Goal: Find specific page/section: Find specific page/section

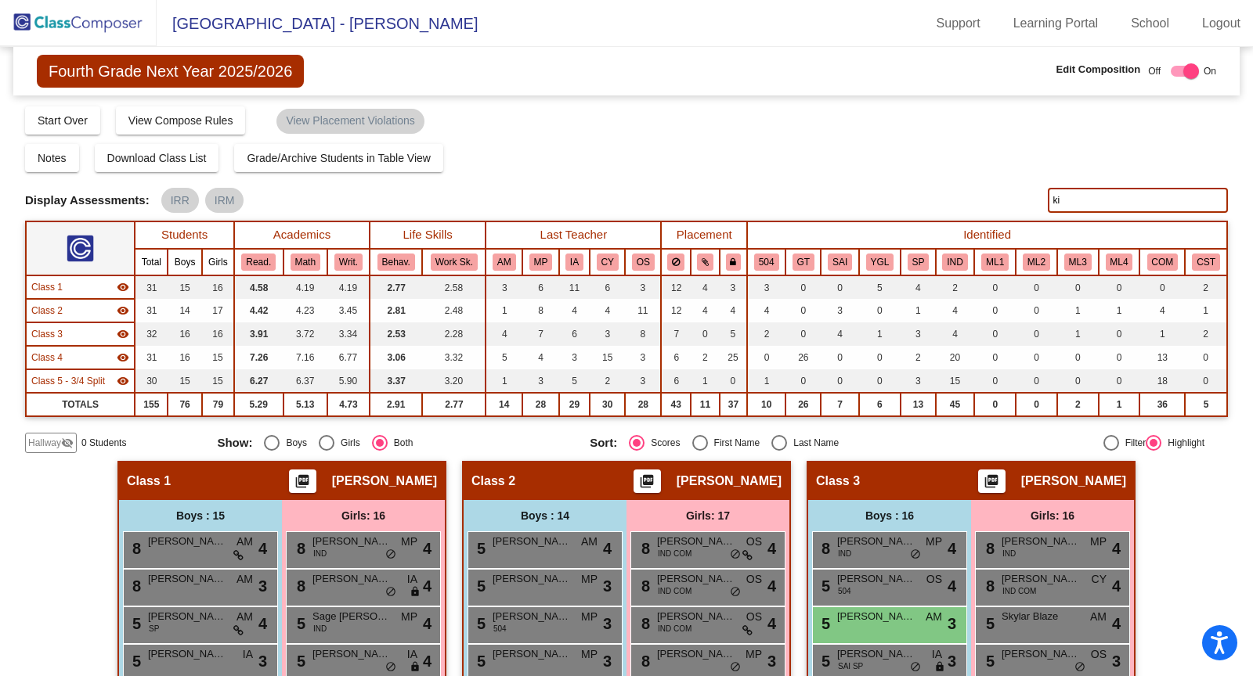
type input "k"
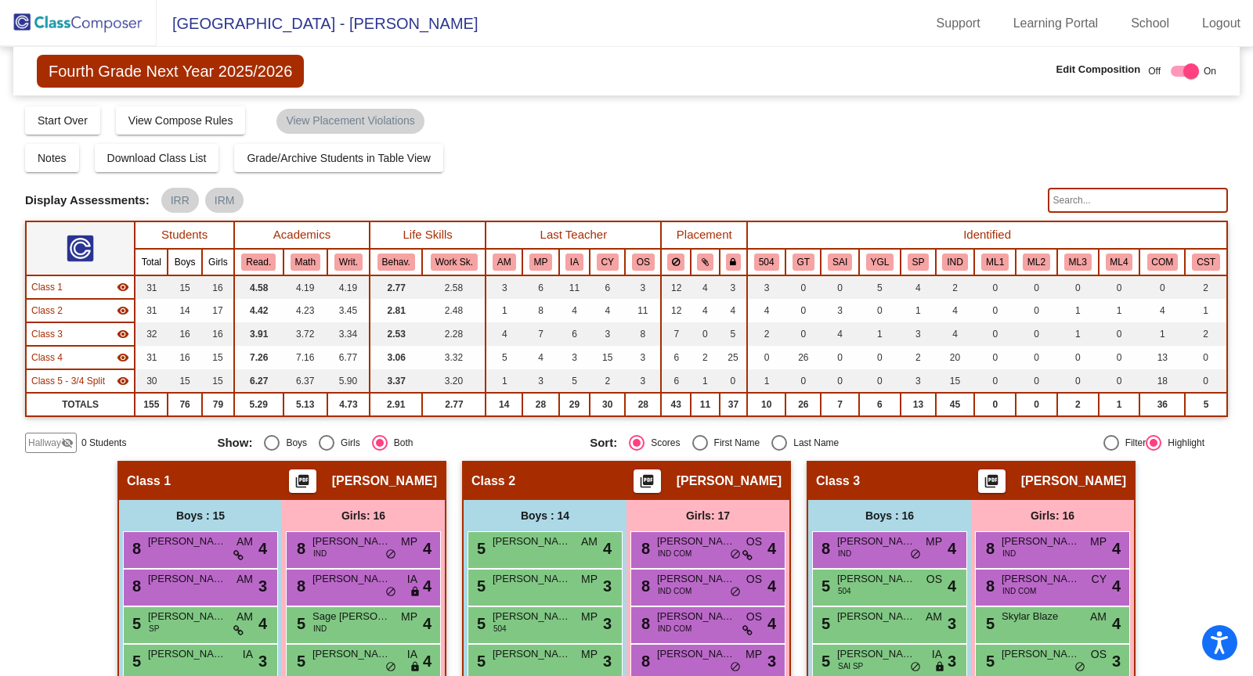
click at [73, 25] on img at bounding box center [78, 23] width 157 height 46
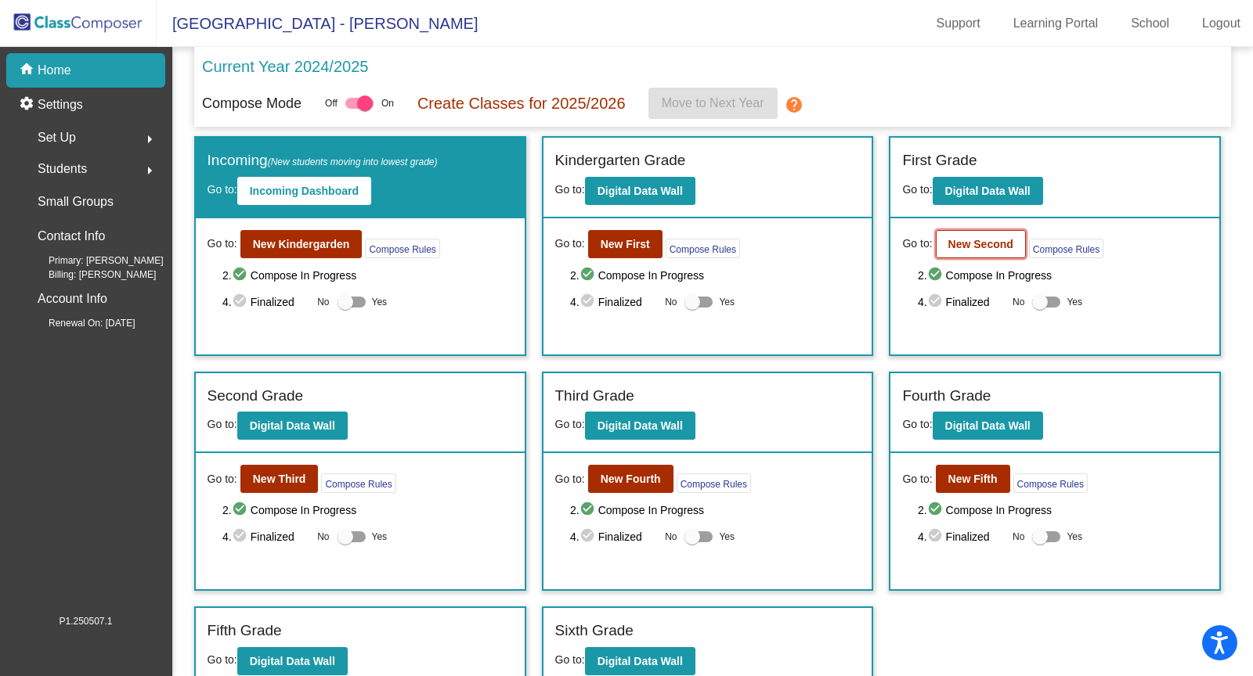
click at [985, 240] on b "New Second" at bounding box center [980, 244] width 65 height 13
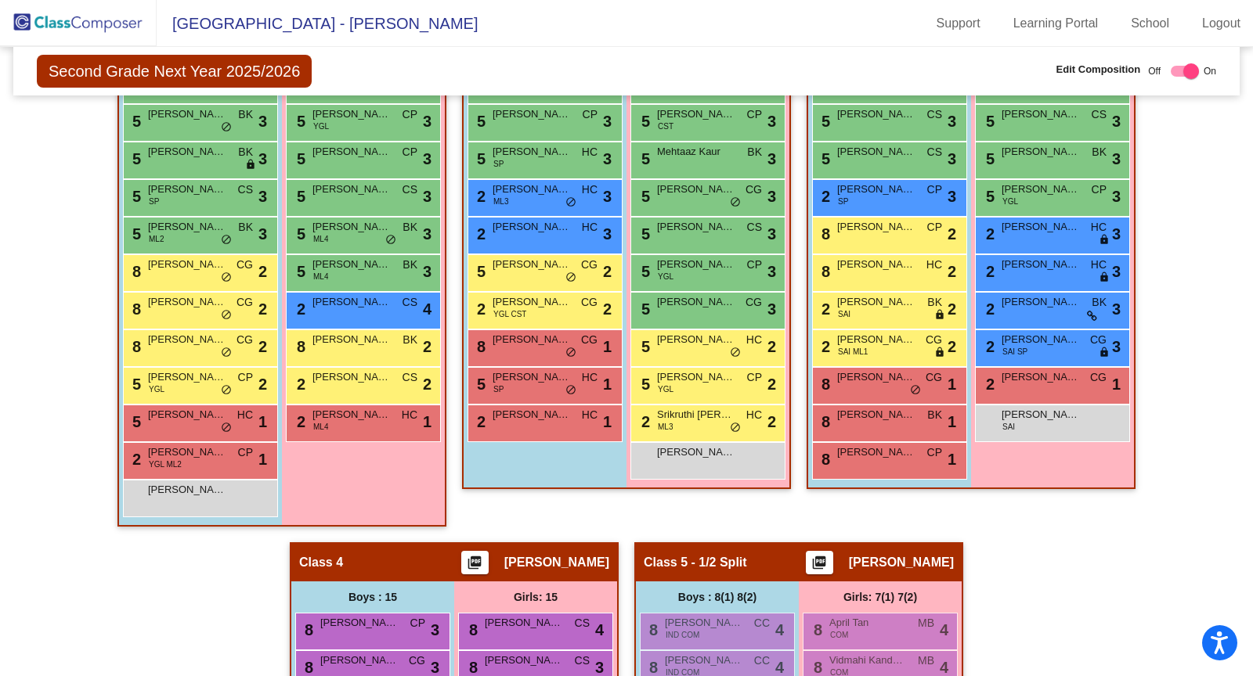
scroll to position [648, 0]
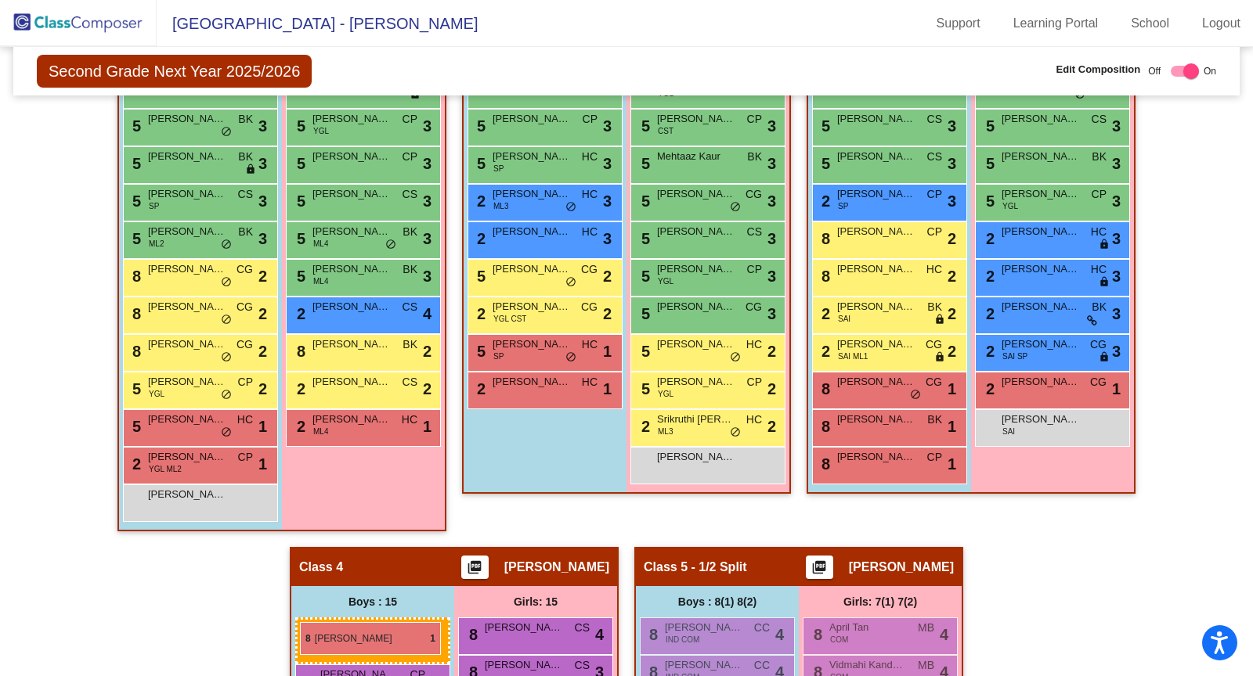
drag, startPoint x: 535, startPoint y: 351, endPoint x: 300, endPoint y: 622, distance: 359.1
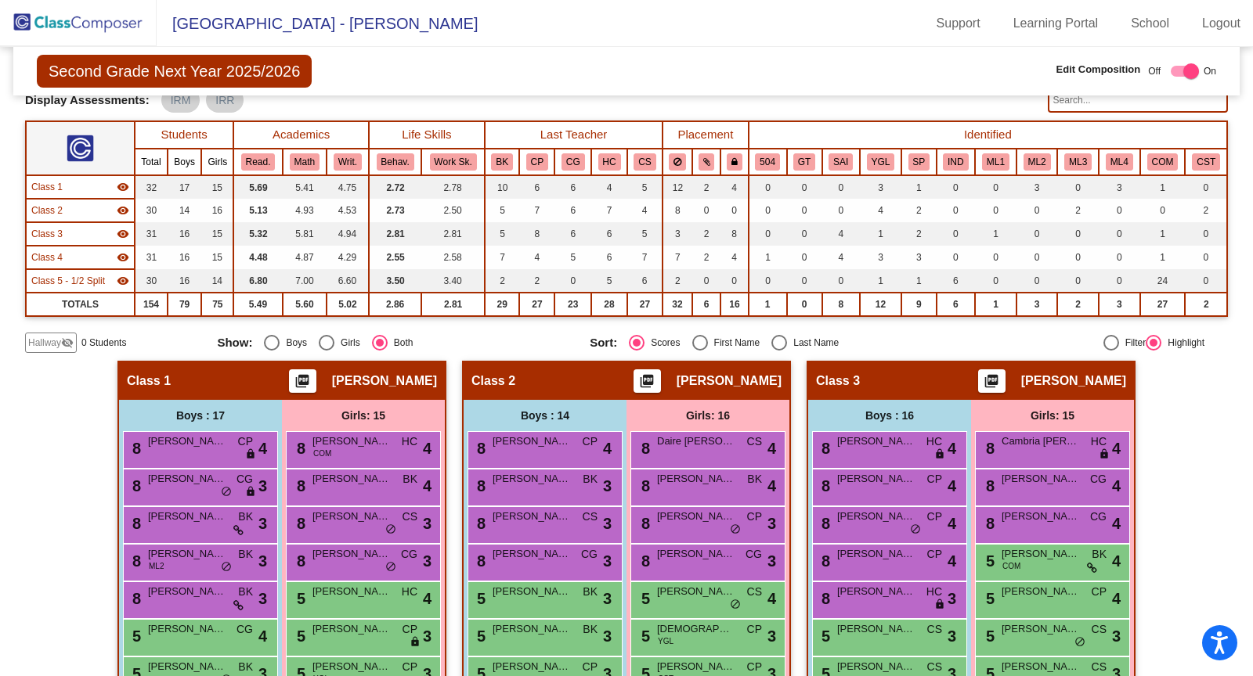
scroll to position [93, 0]
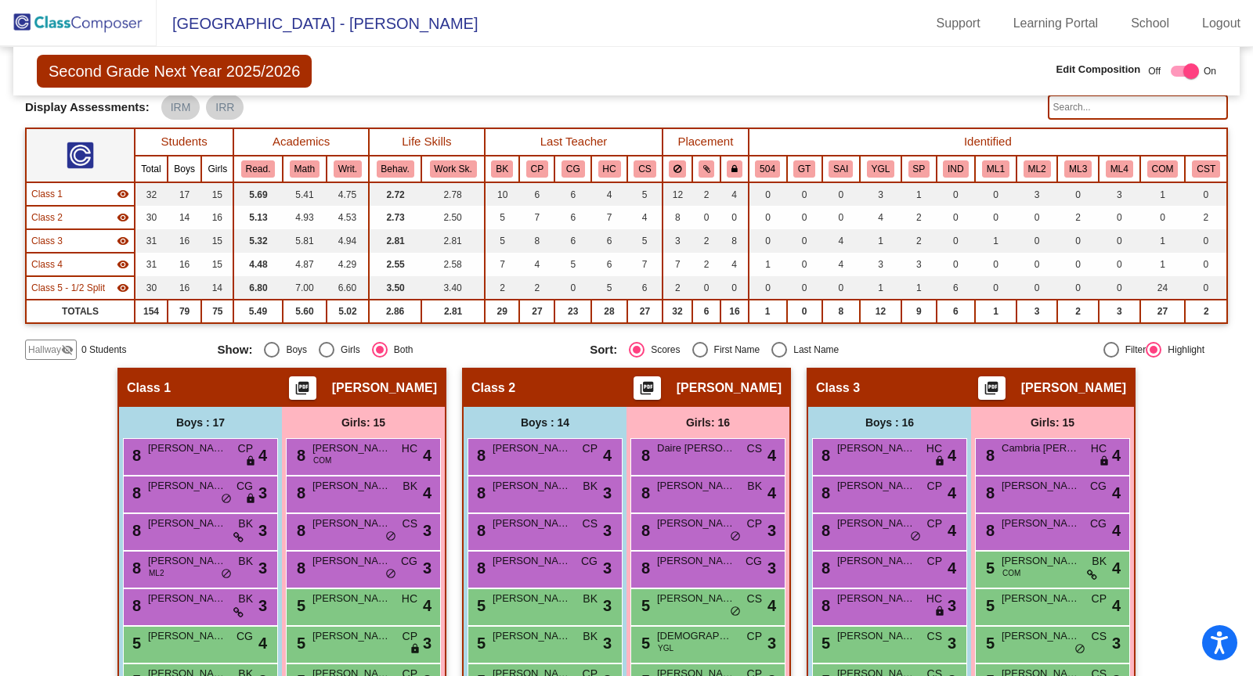
click at [54, 25] on img at bounding box center [78, 23] width 157 height 46
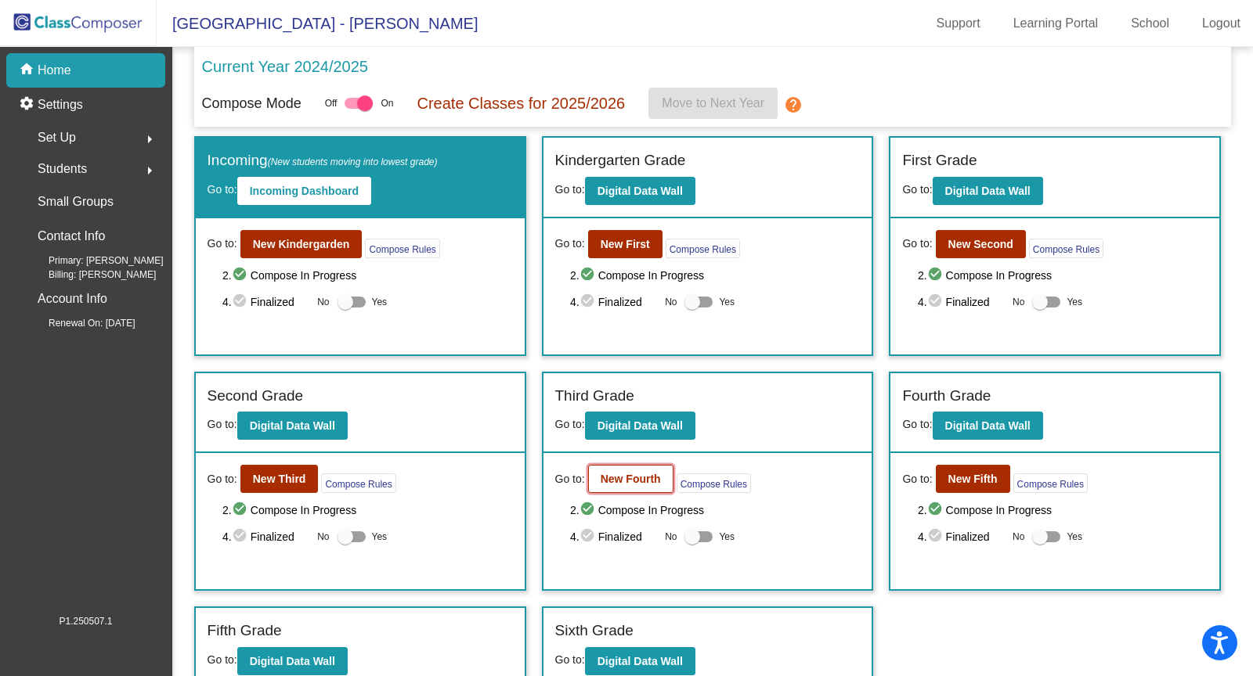
click at [615, 473] on b "New Fourth" at bounding box center [631, 479] width 60 height 13
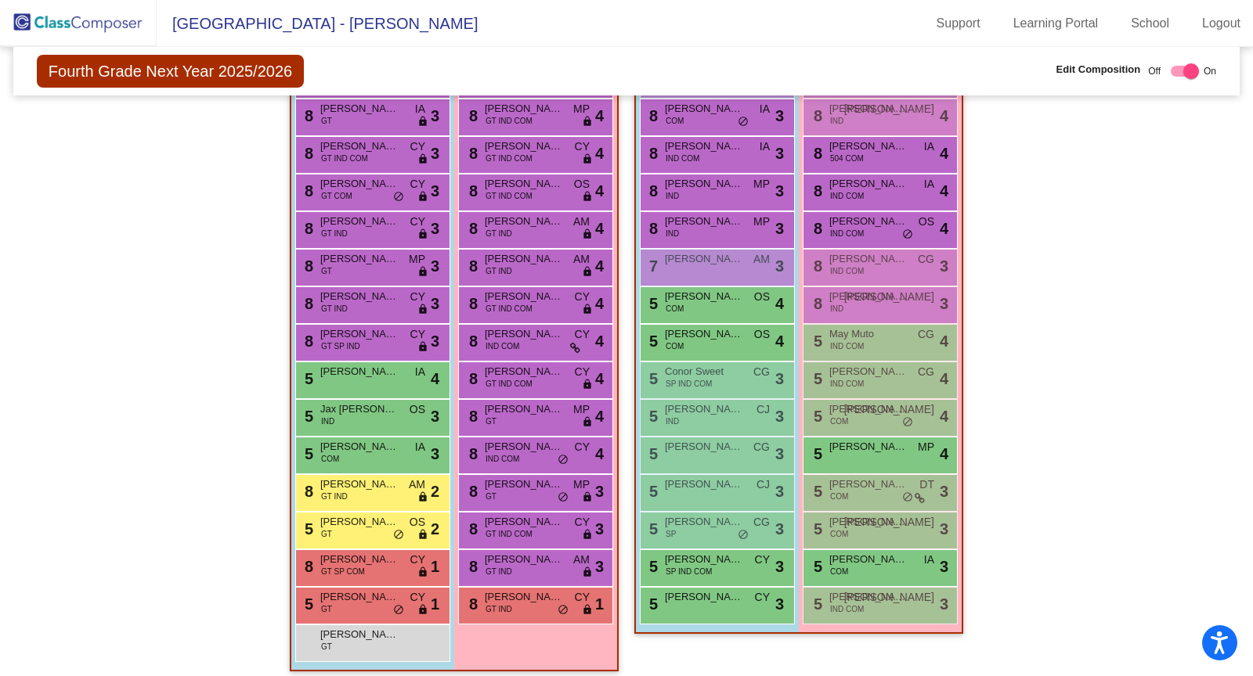
scroll to position [1199, 0]
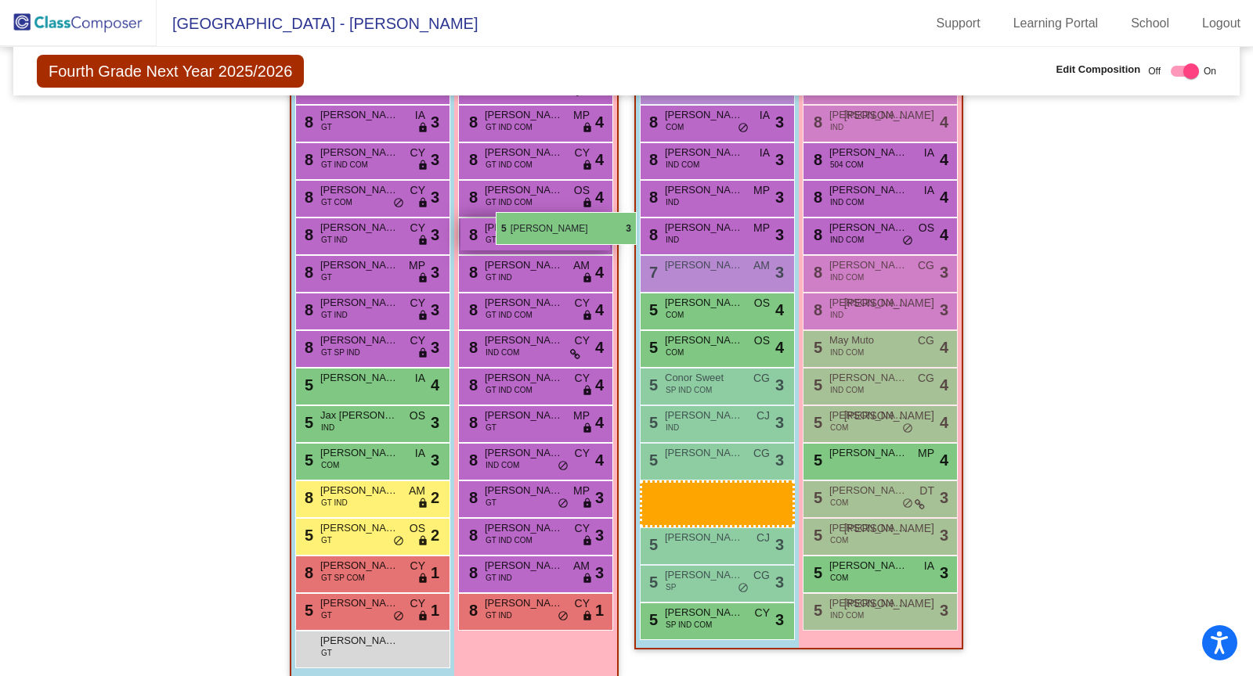
drag, startPoint x: 687, startPoint y: 604, endPoint x: 495, endPoint y: 220, distance: 428.9
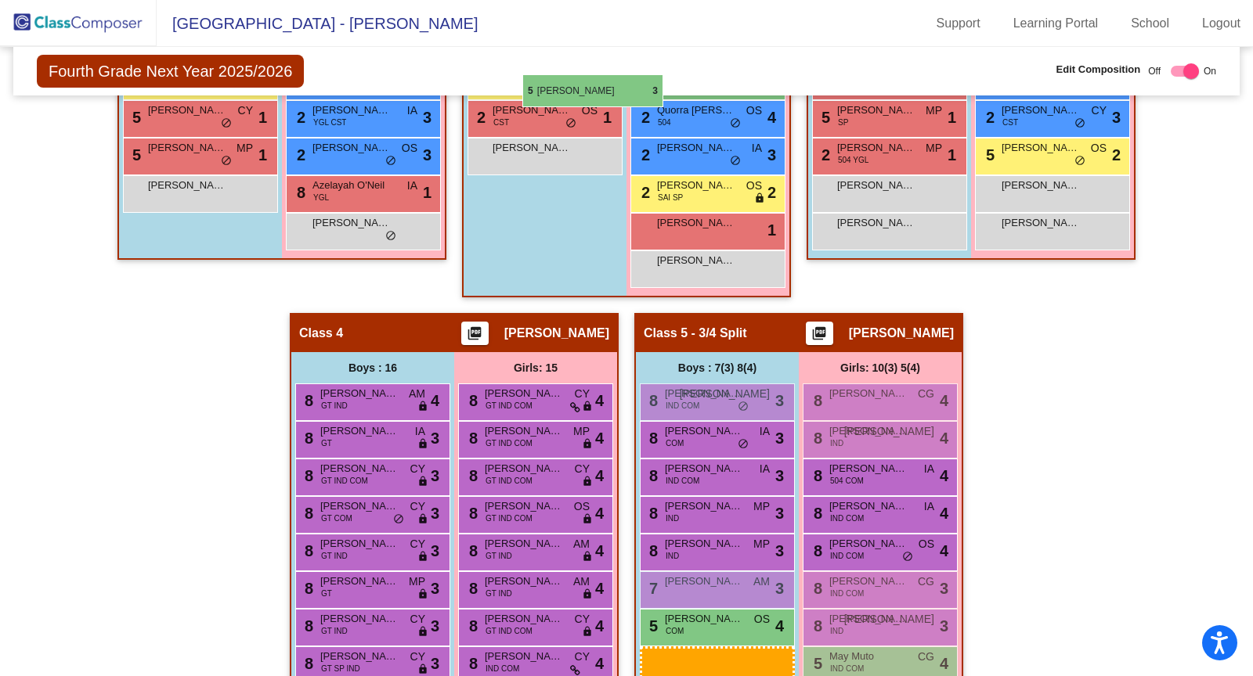
scroll to position [882, 0]
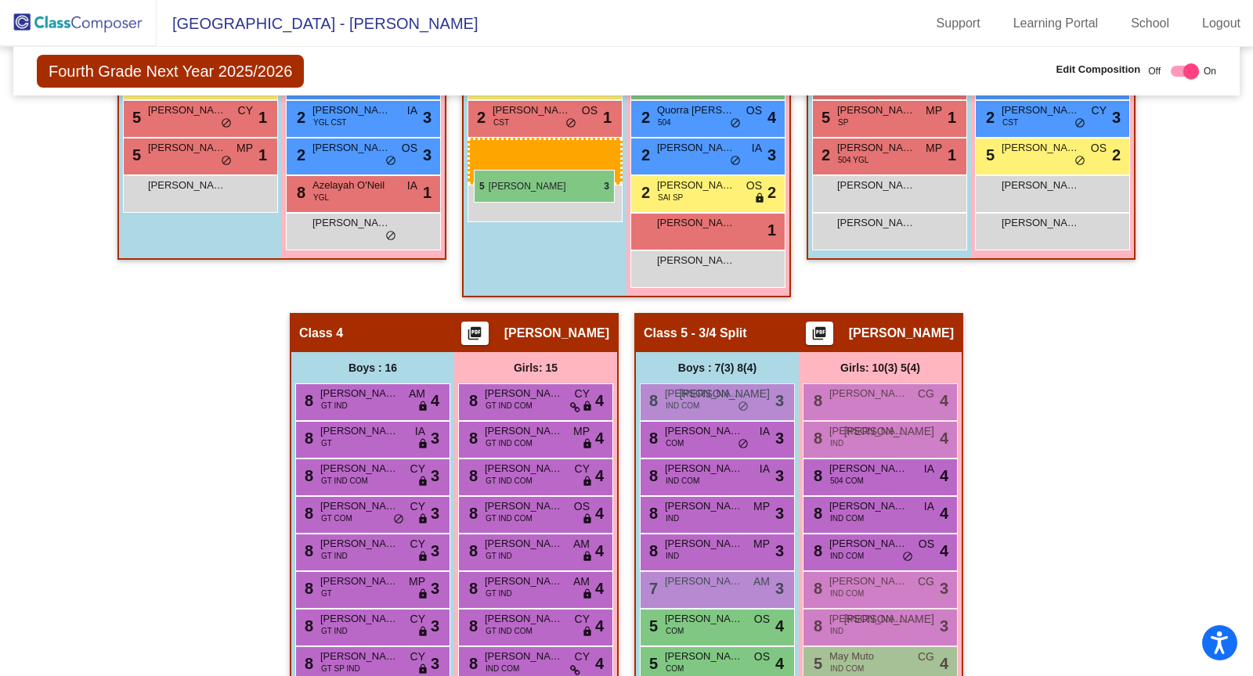
drag, startPoint x: 712, startPoint y: 607, endPoint x: 474, endPoint y: 170, distance: 497.5
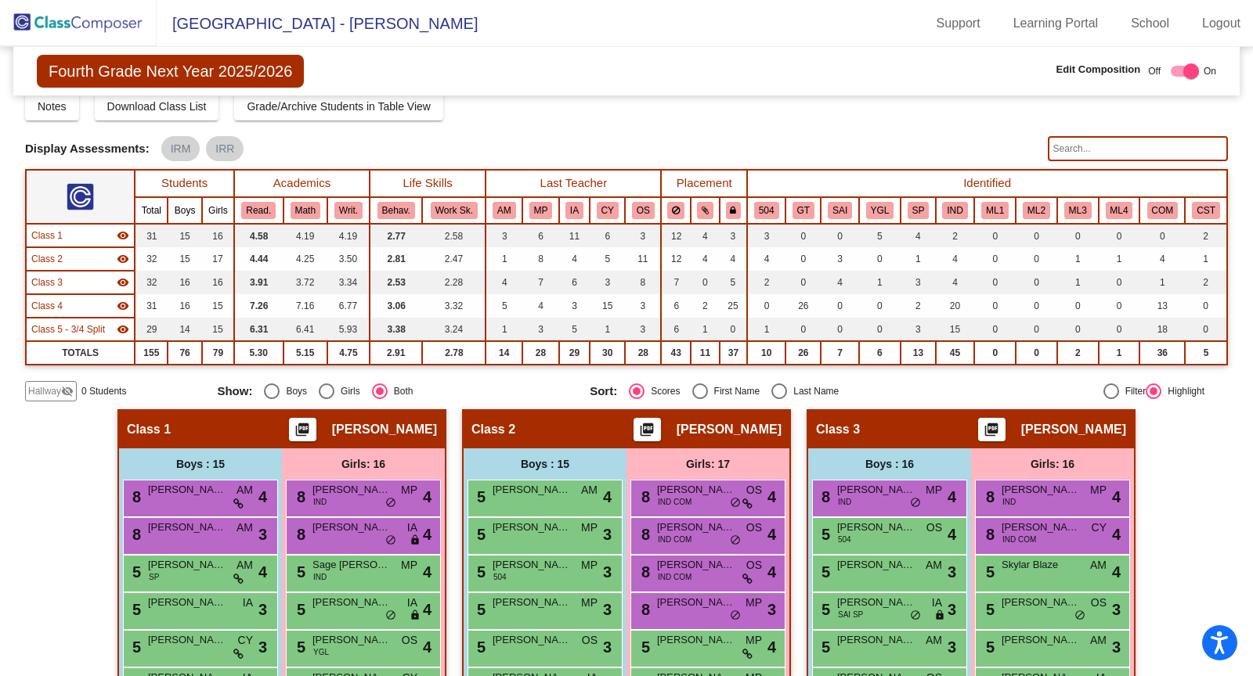
scroll to position [51, 0]
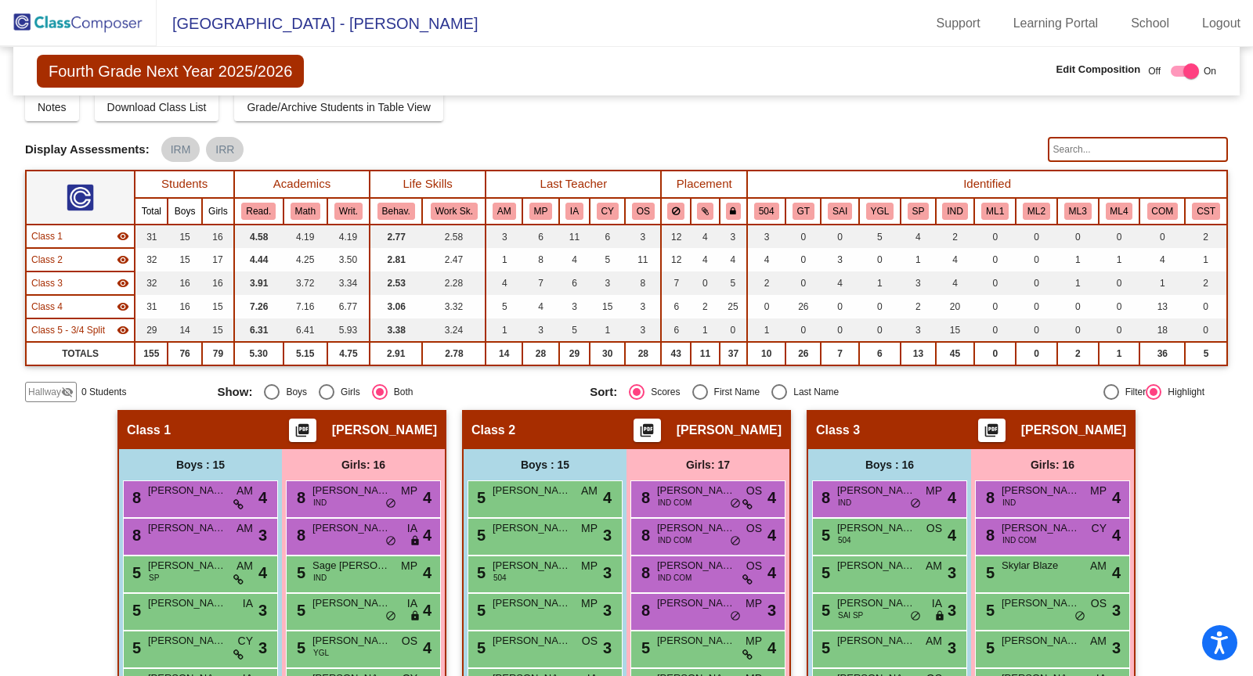
click at [80, 29] on img at bounding box center [78, 23] width 157 height 46
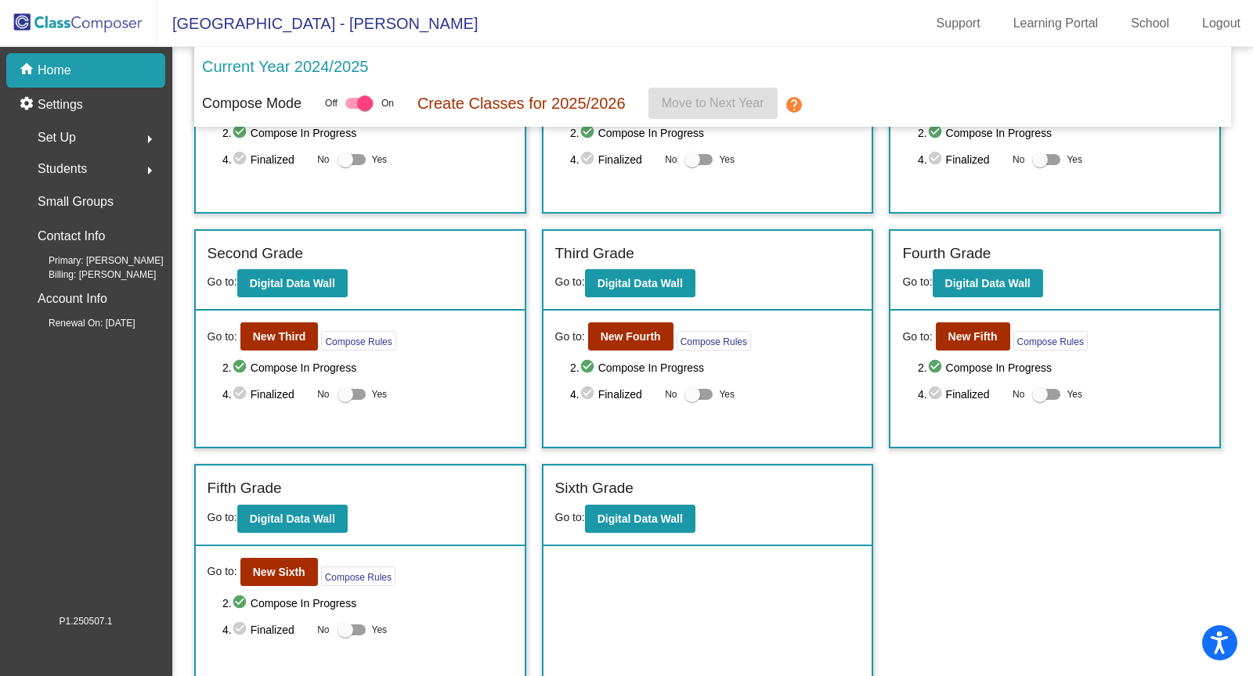
scroll to position [142, 0]
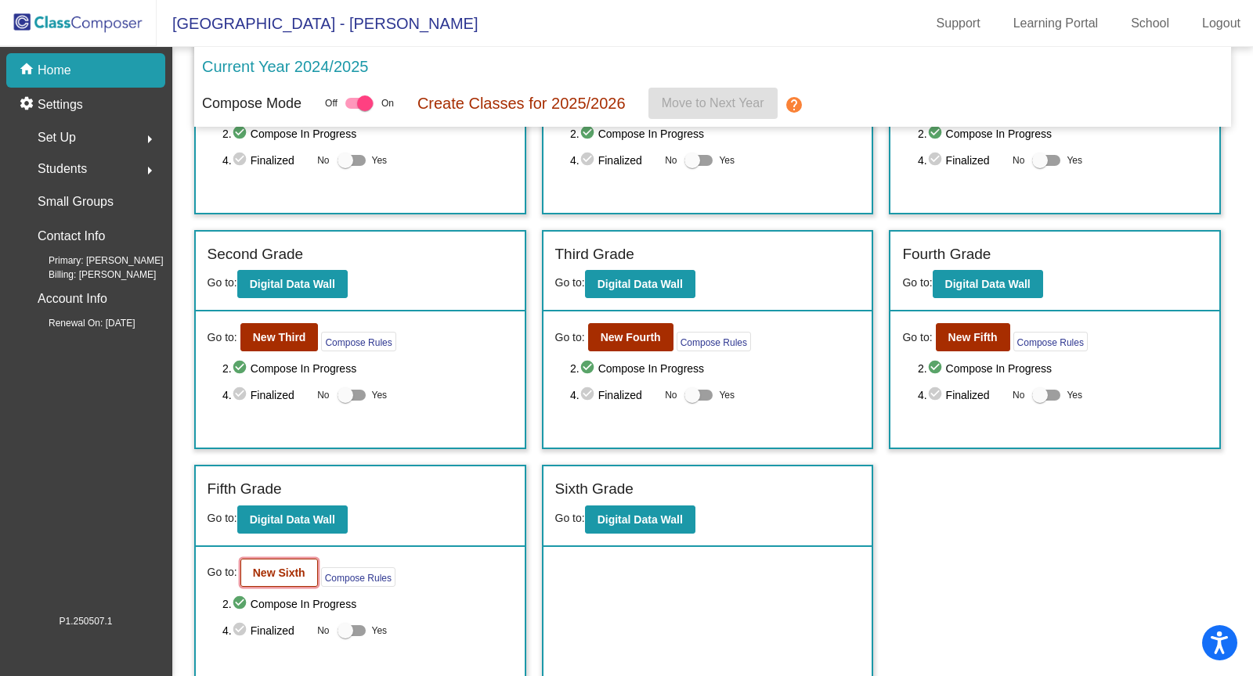
click at [279, 567] on b "New Sixth" at bounding box center [279, 573] width 52 height 13
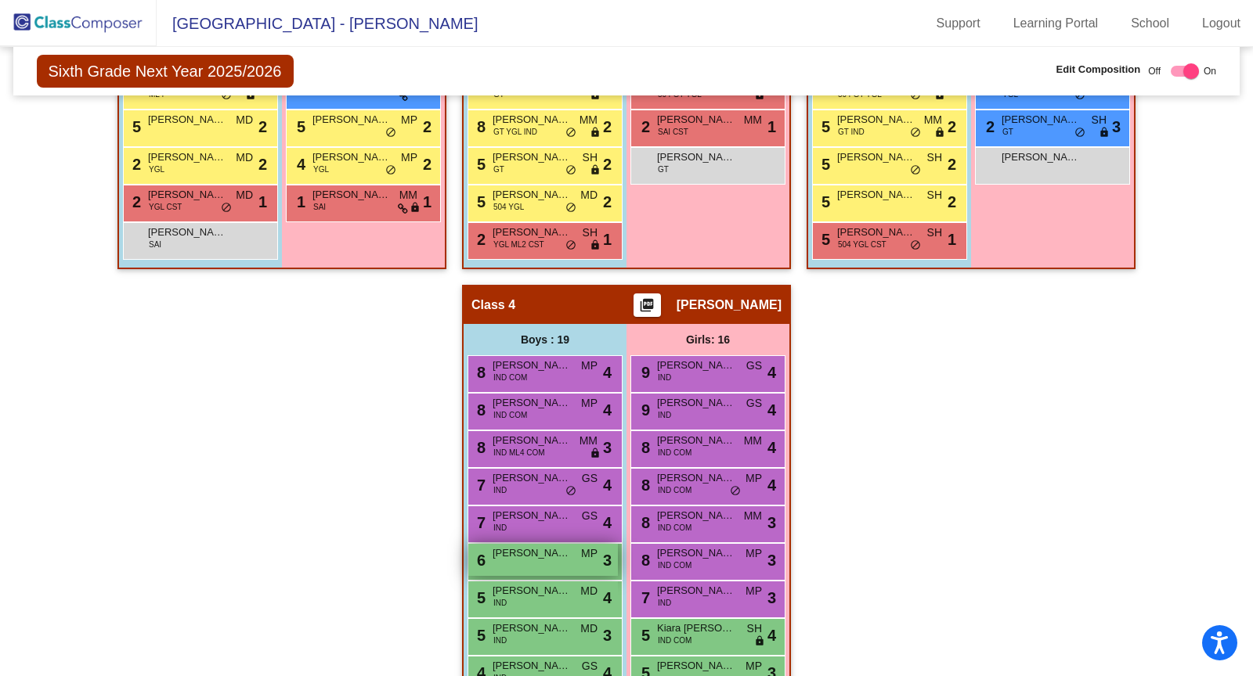
scroll to position [896, 0]
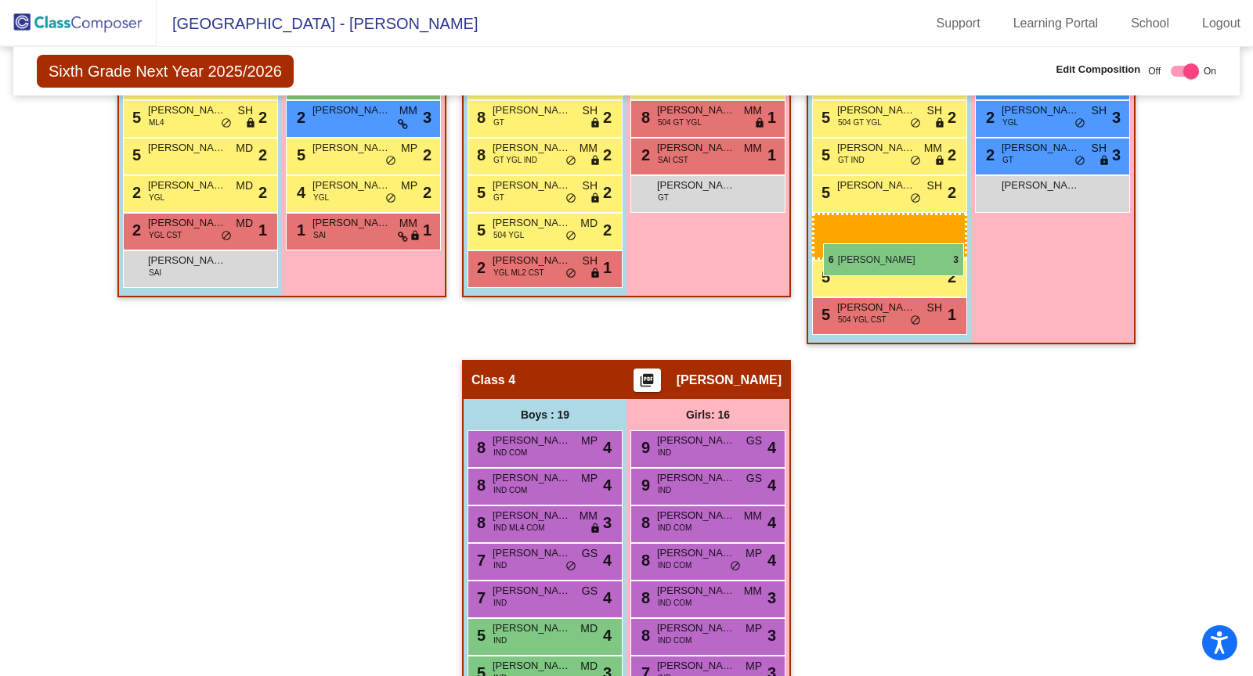
drag, startPoint x: 510, startPoint y: 579, endPoint x: 823, endPoint y: 243, distance: 459.2
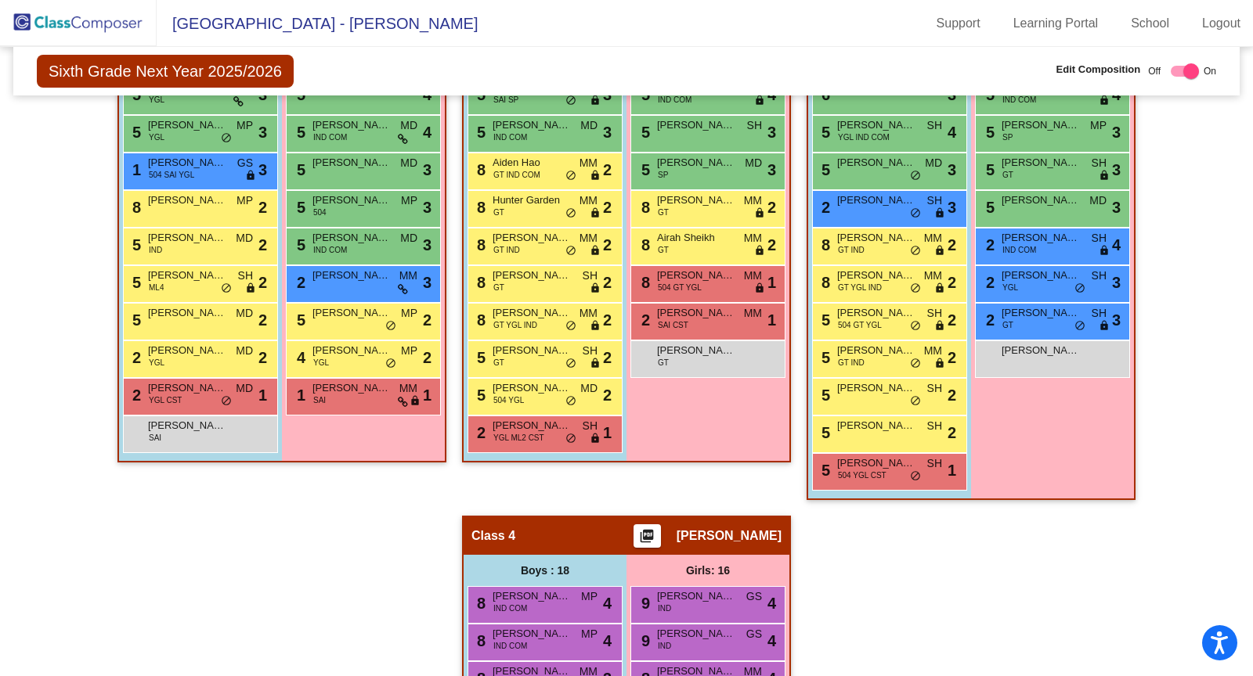
scroll to position [745, 0]
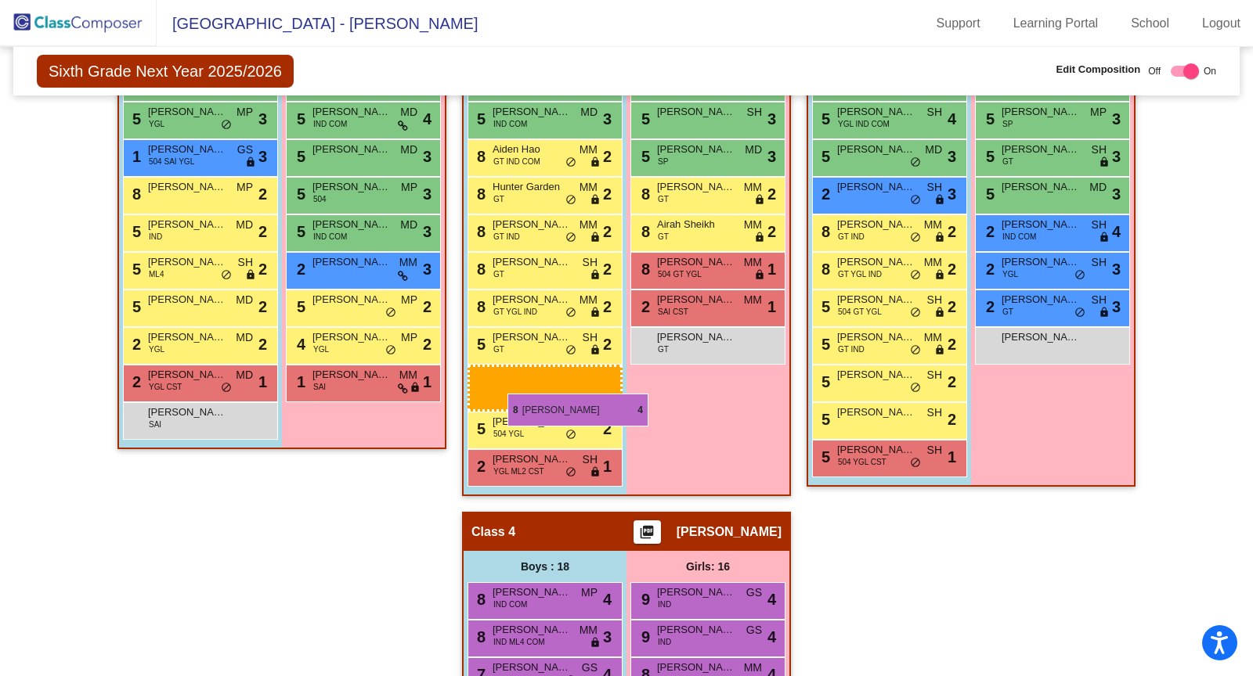
drag, startPoint x: 514, startPoint y: 583, endPoint x: 507, endPoint y: 395, distance: 188.9
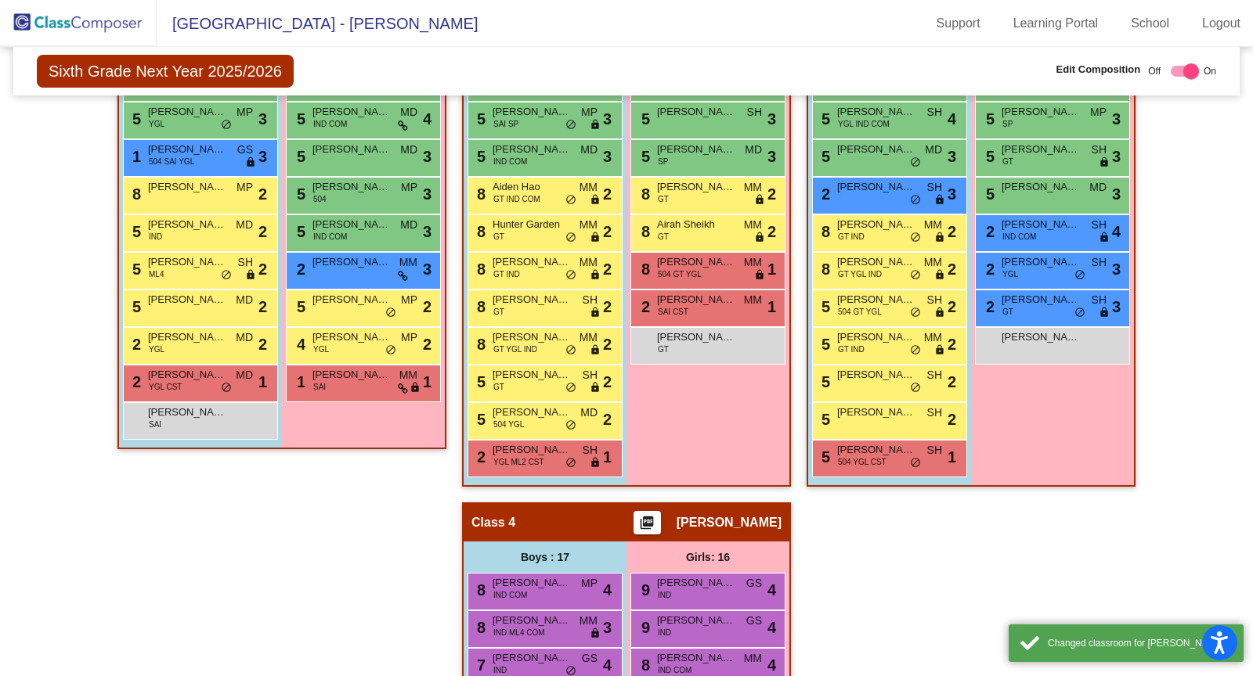
click at [857, 609] on div "Hallway - Hallway Class picture_as_pdf Add Student First Name Last Name Student…" at bounding box center [626, 465] width 1203 height 1544
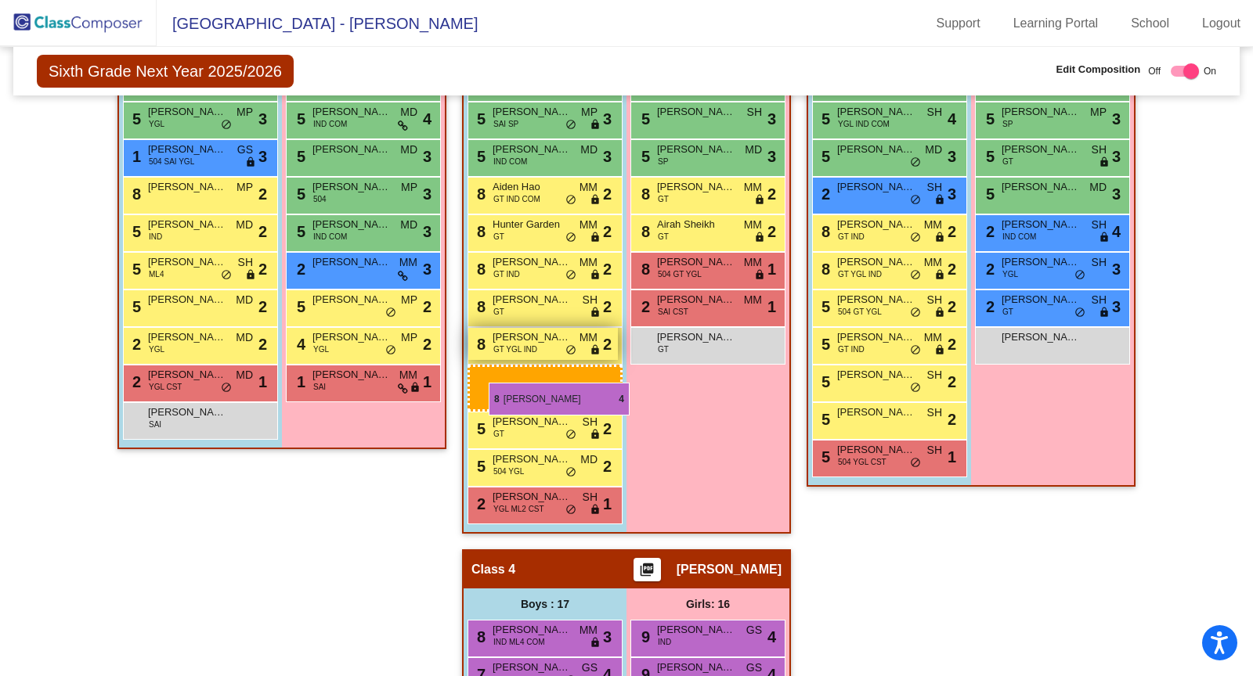
drag, startPoint x: 539, startPoint y: 585, endPoint x: 487, endPoint y: 381, distance: 211.0
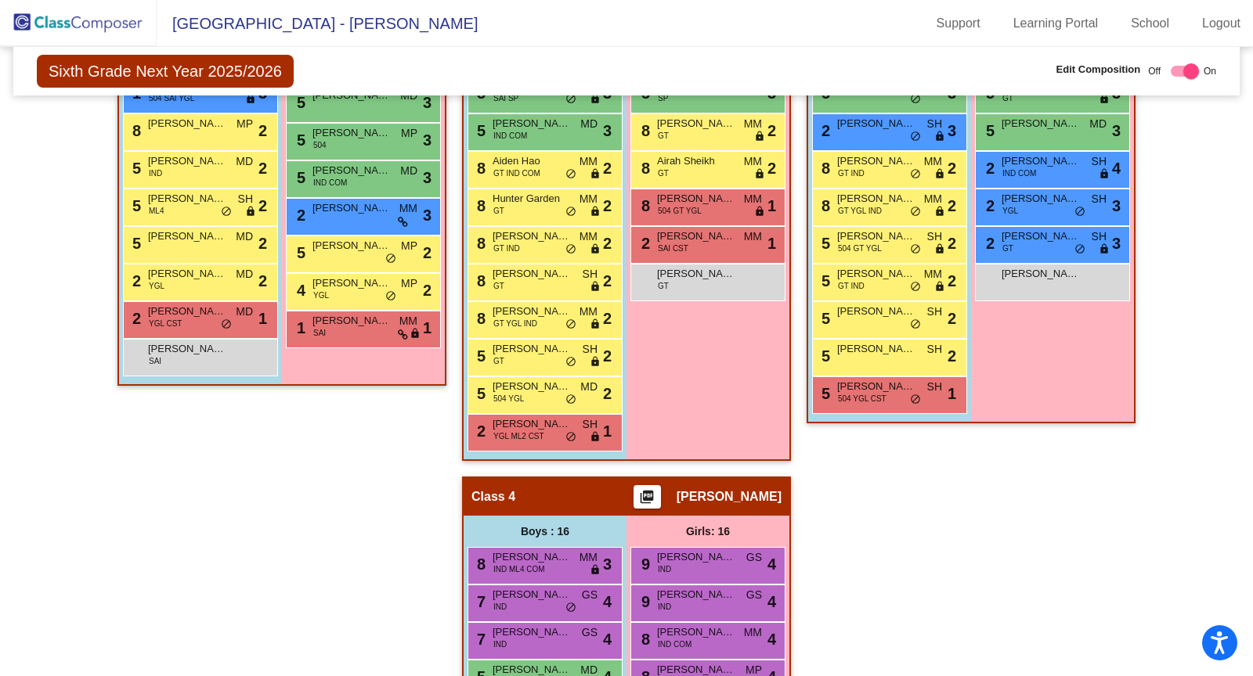
scroll to position [822, 0]
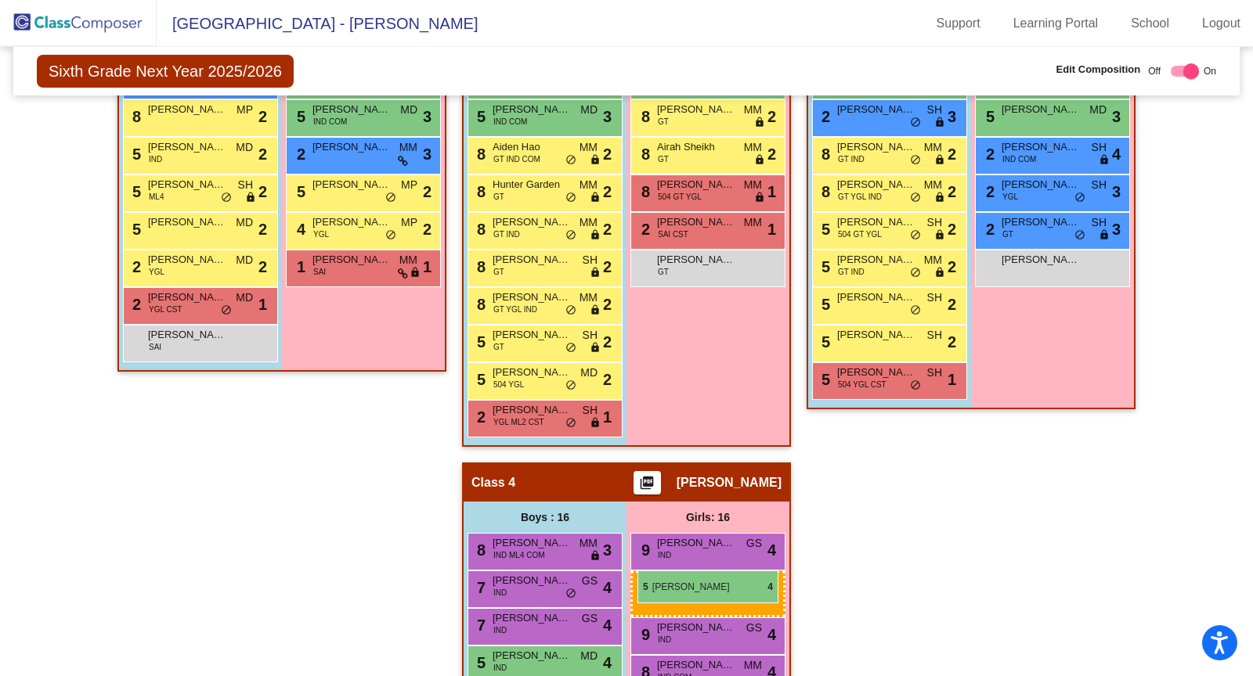
drag, startPoint x: 330, startPoint y: 188, endPoint x: 636, endPoint y: 572, distance: 491.0
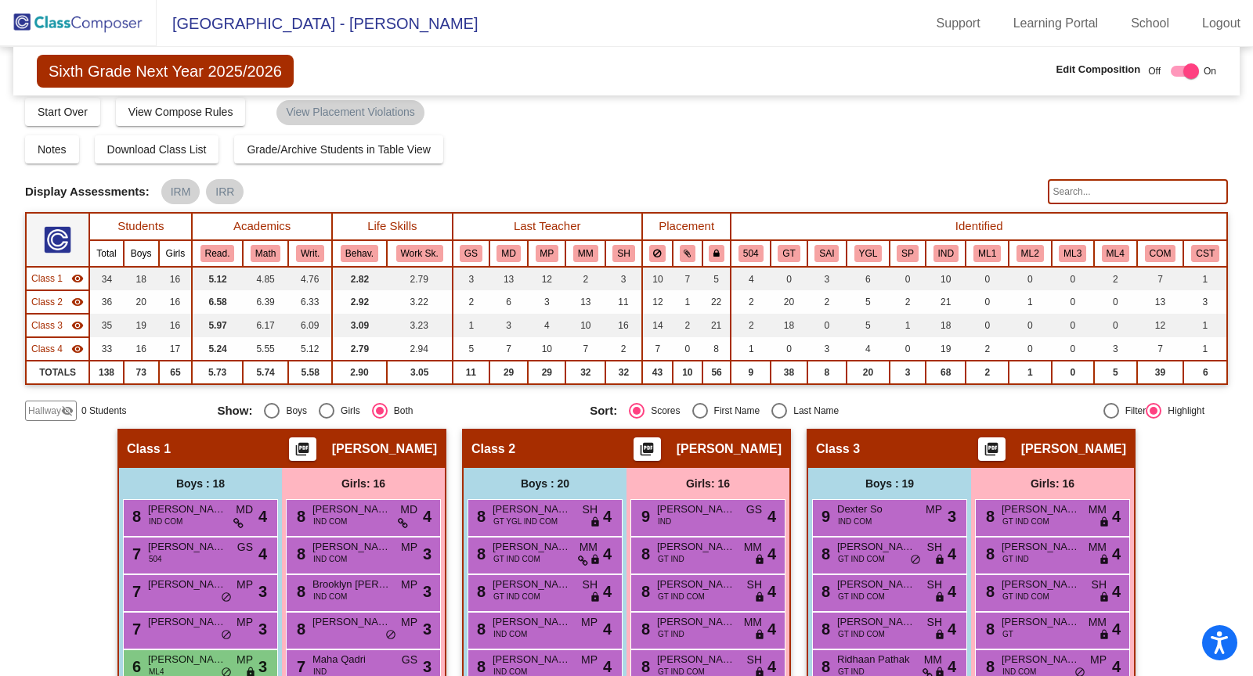
scroll to position [0, 0]
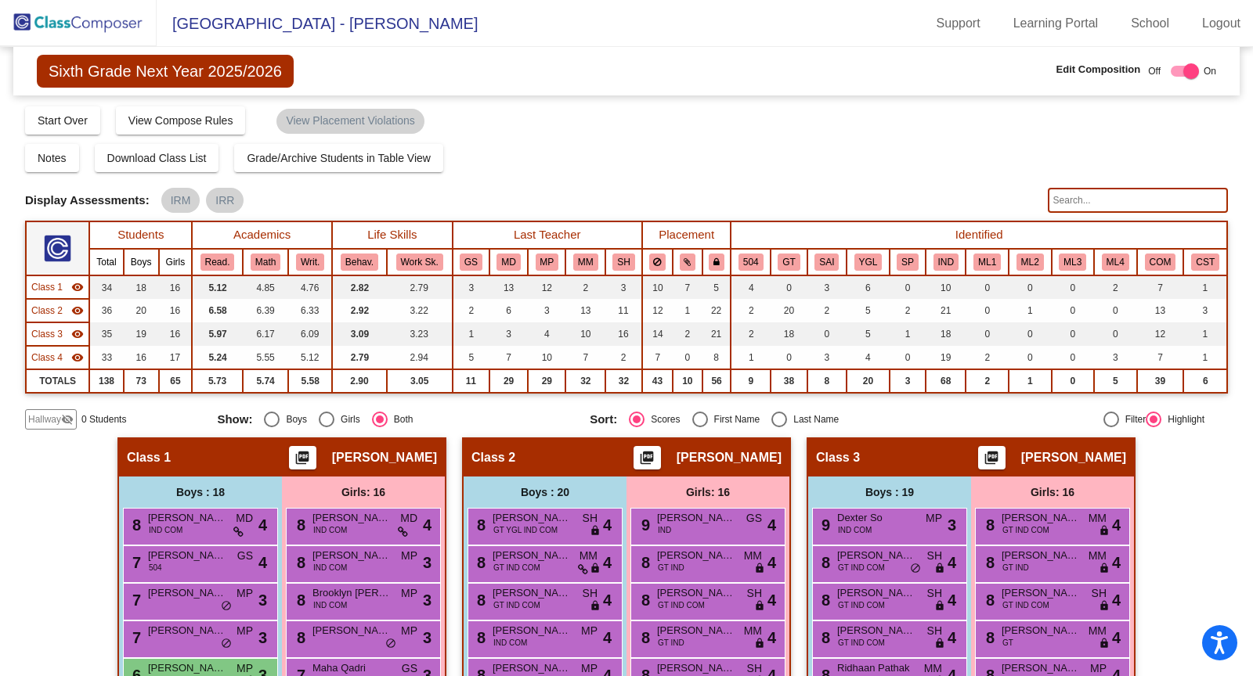
click at [92, 23] on img at bounding box center [78, 23] width 157 height 46
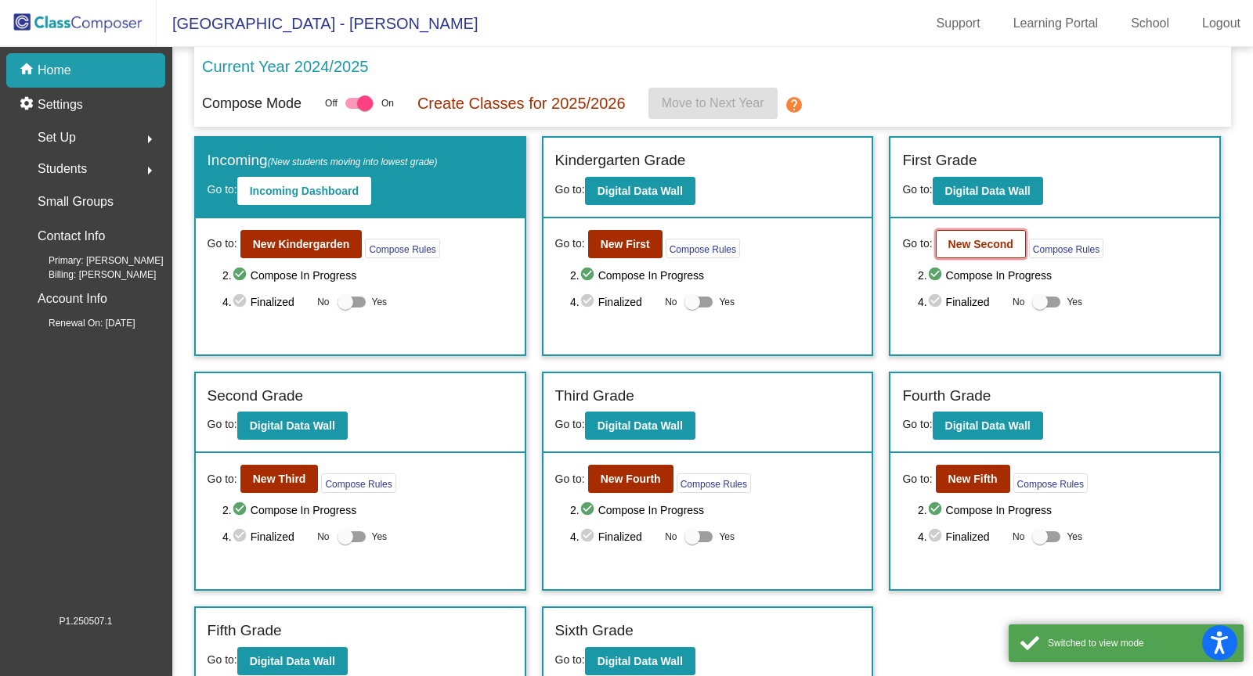
click at [959, 241] on b "New Second" at bounding box center [980, 244] width 65 height 13
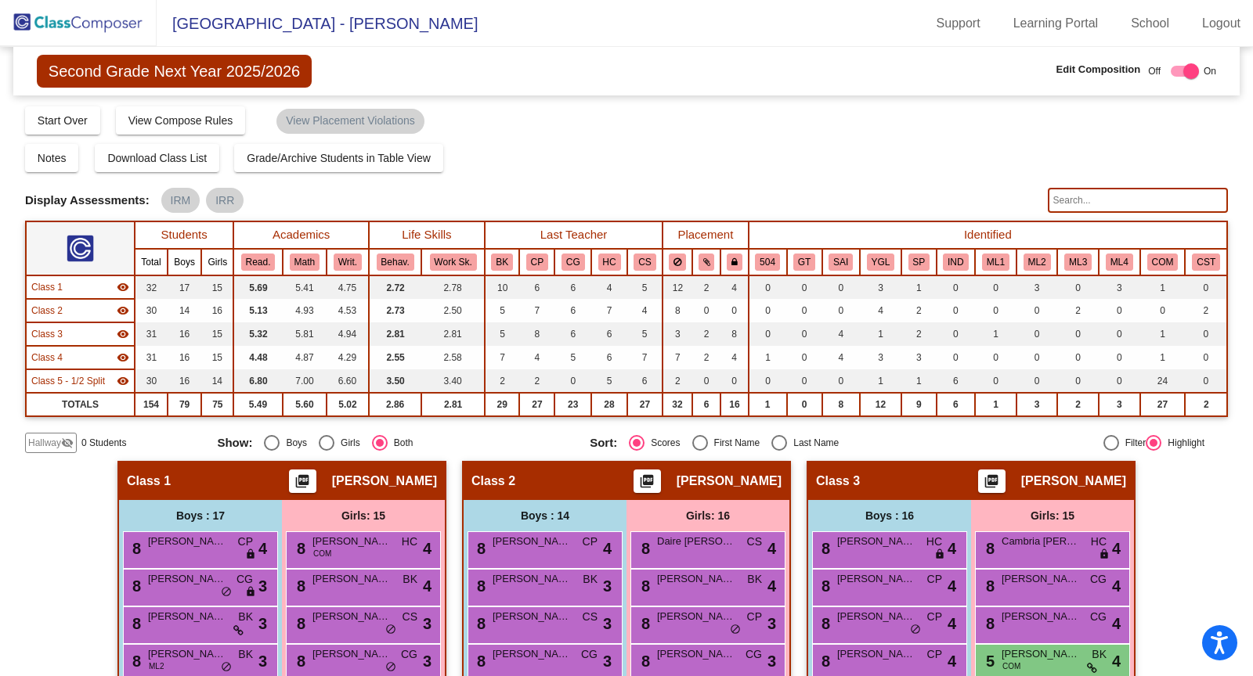
click at [1098, 204] on input "text" at bounding box center [1138, 200] width 180 height 25
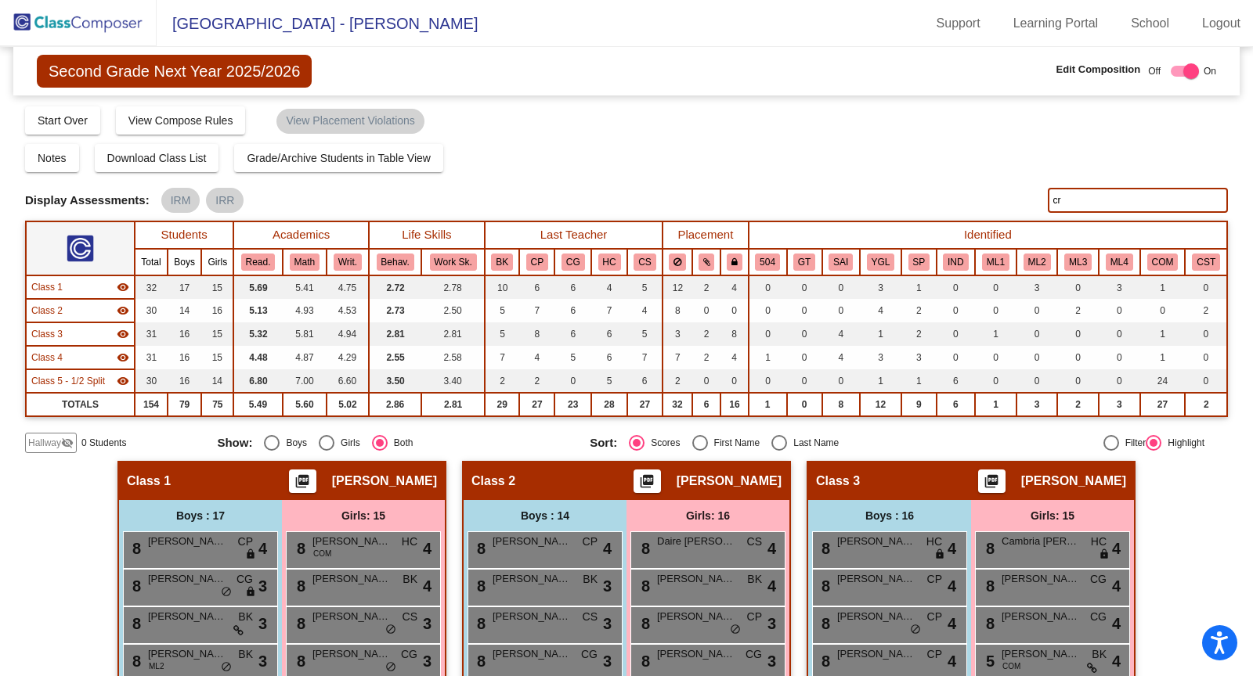
type input "c"
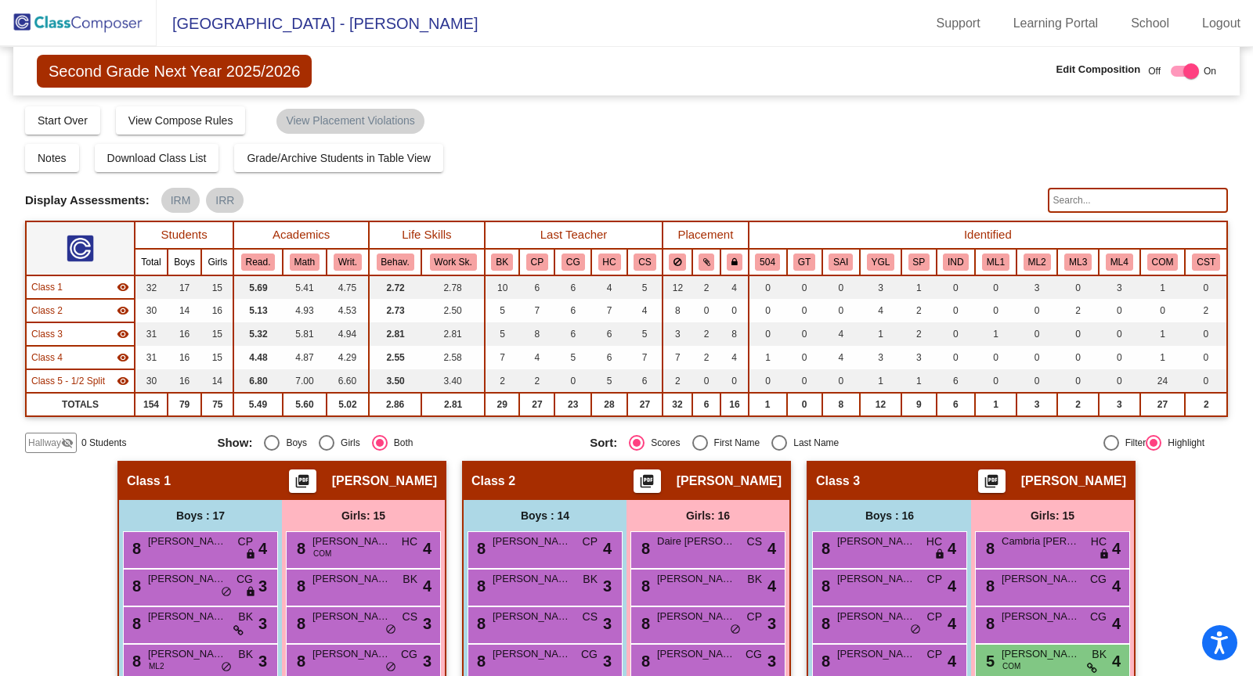
click at [110, 19] on img at bounding box center [78, 23] width 157 height 46
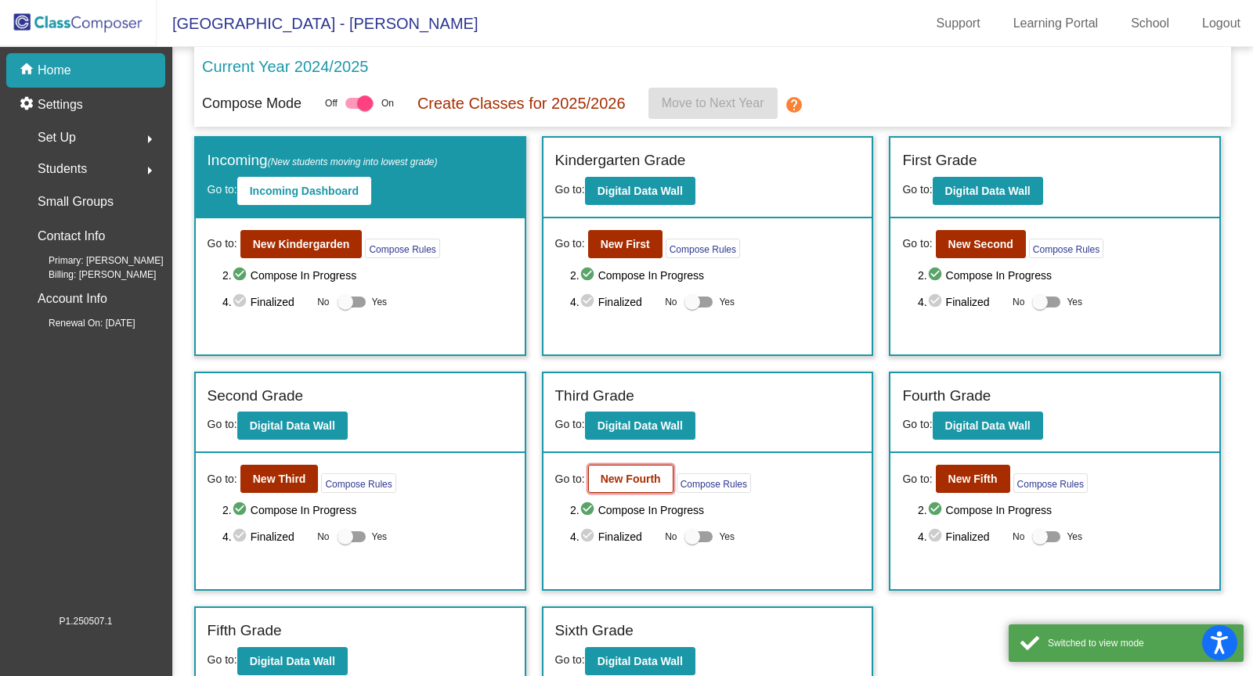
click at [641, 474] on b "New Fourth" at bounding box center [631, 479] width 60 height 13
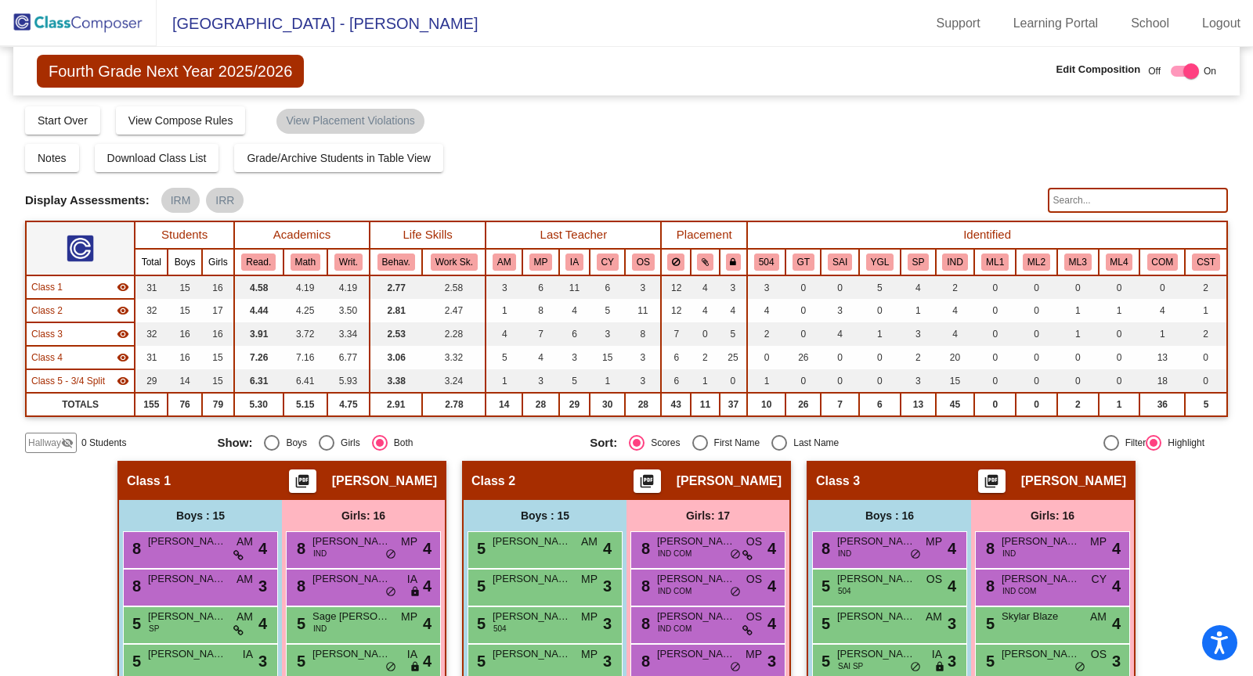
click at [1091, 197] on input "text" at bounding box center [1138, 200] width 180 height 25
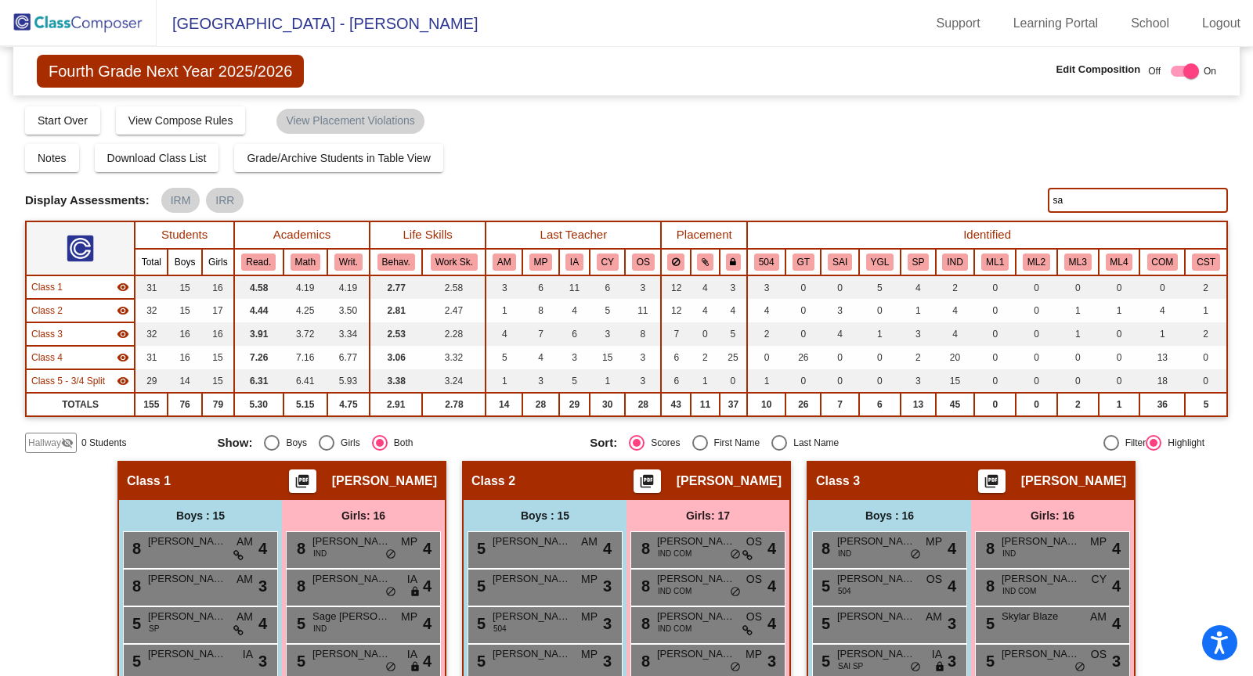
type input "s"
type input "p"
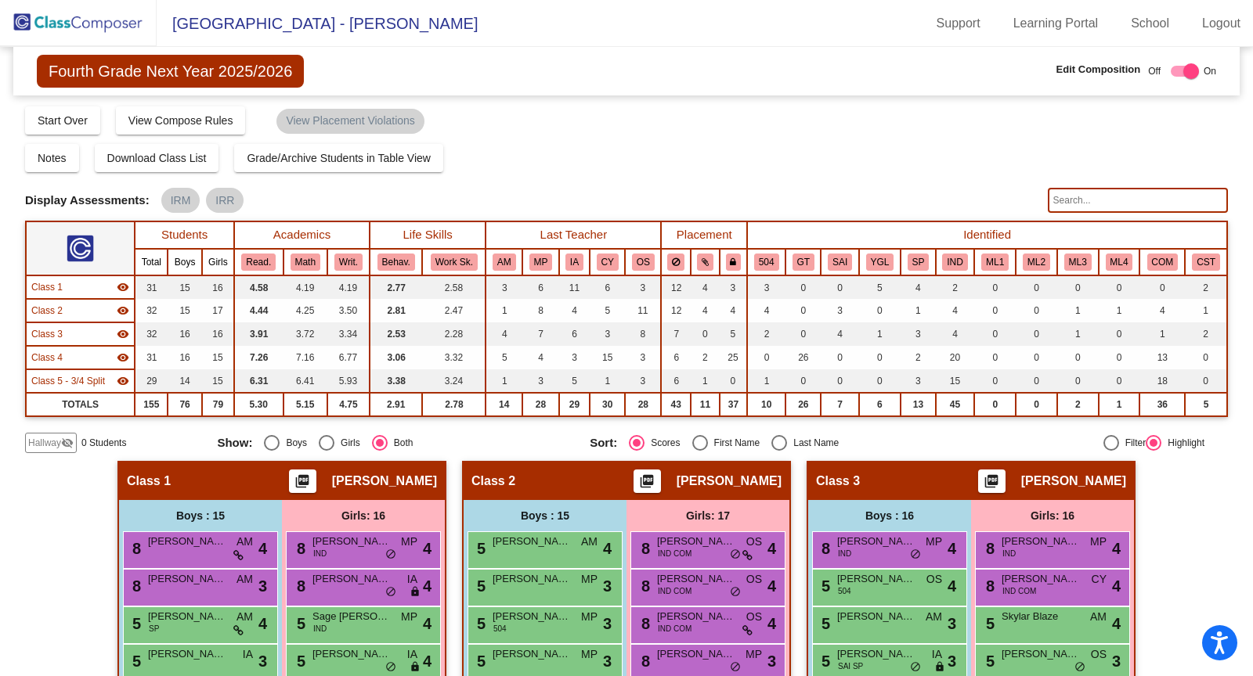
click at [123, 19] on img at bounding box center [78, 23] width 157 height 46
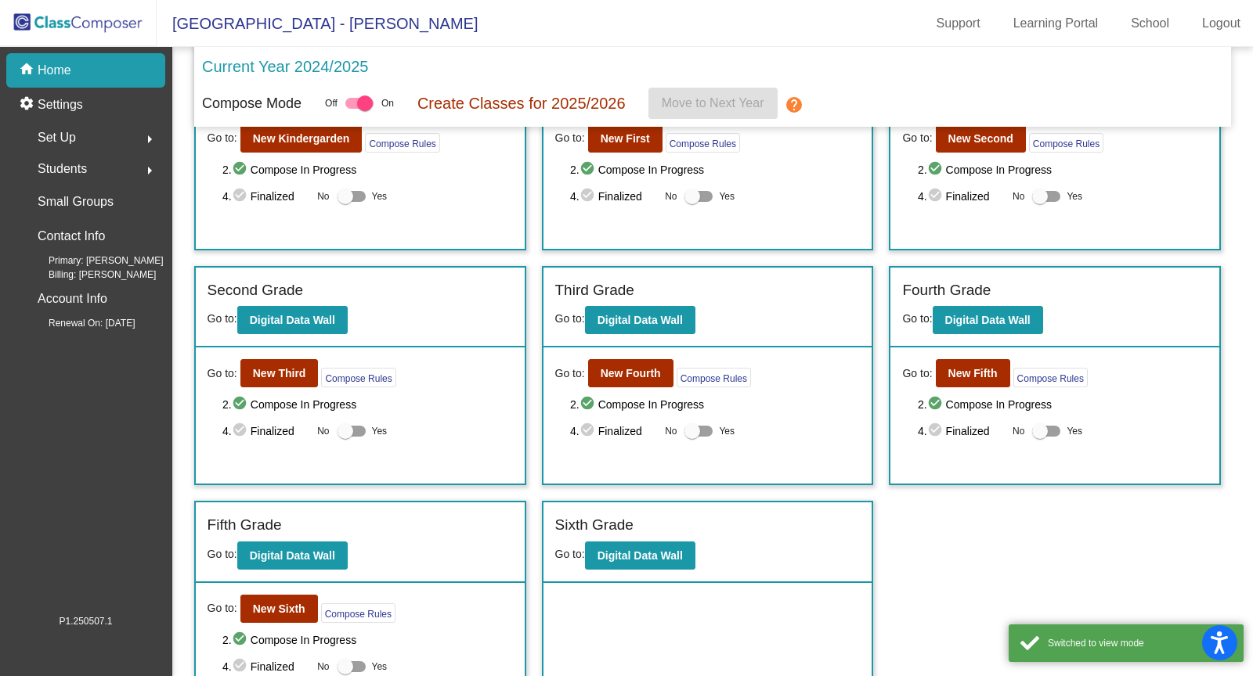
scroll to position [142, 0]
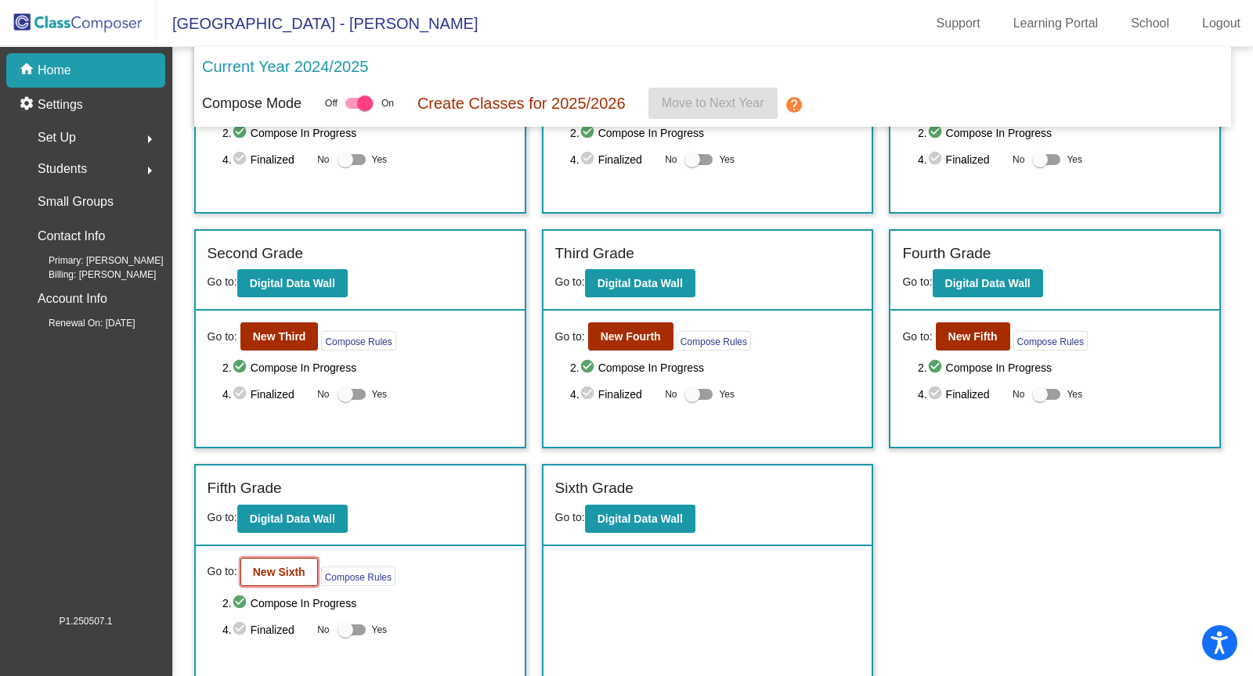
click at [283, 558] on button "New Sixth" at bounding box center [279, 572] width 78 height 28
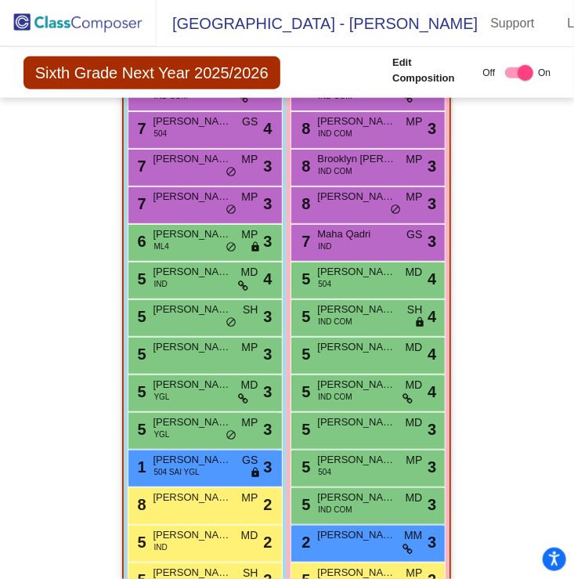
scroll to position [488, 0]
